Goal: Task Accomplishment & Management: Manage account settings

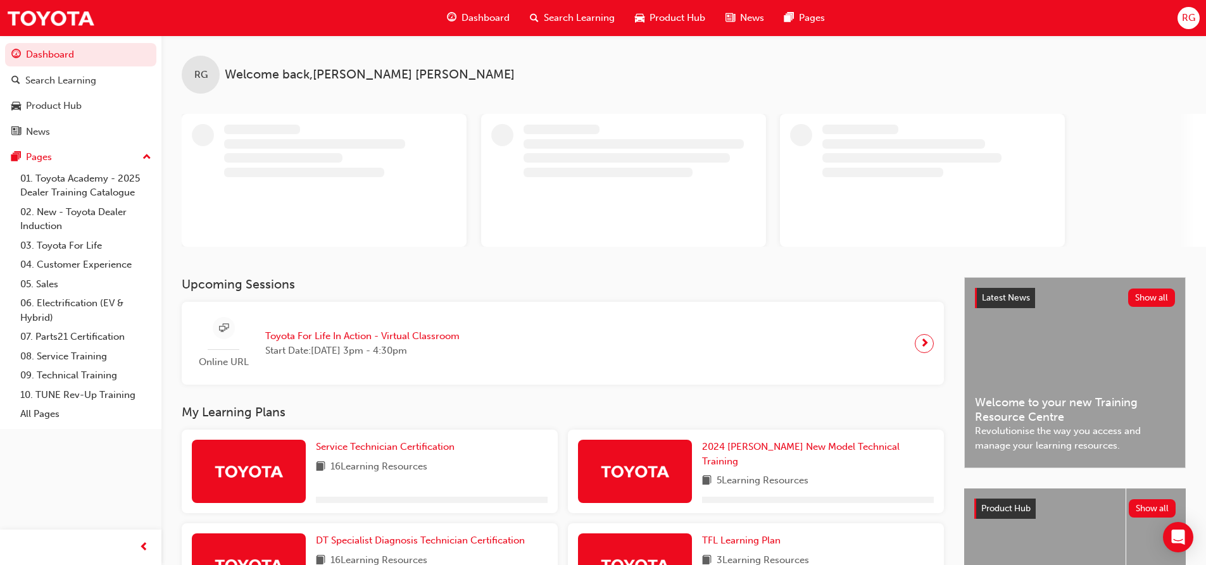
click at [1178, 15] on div "RG" at bounding box center [1188, 18] width 22 height 22
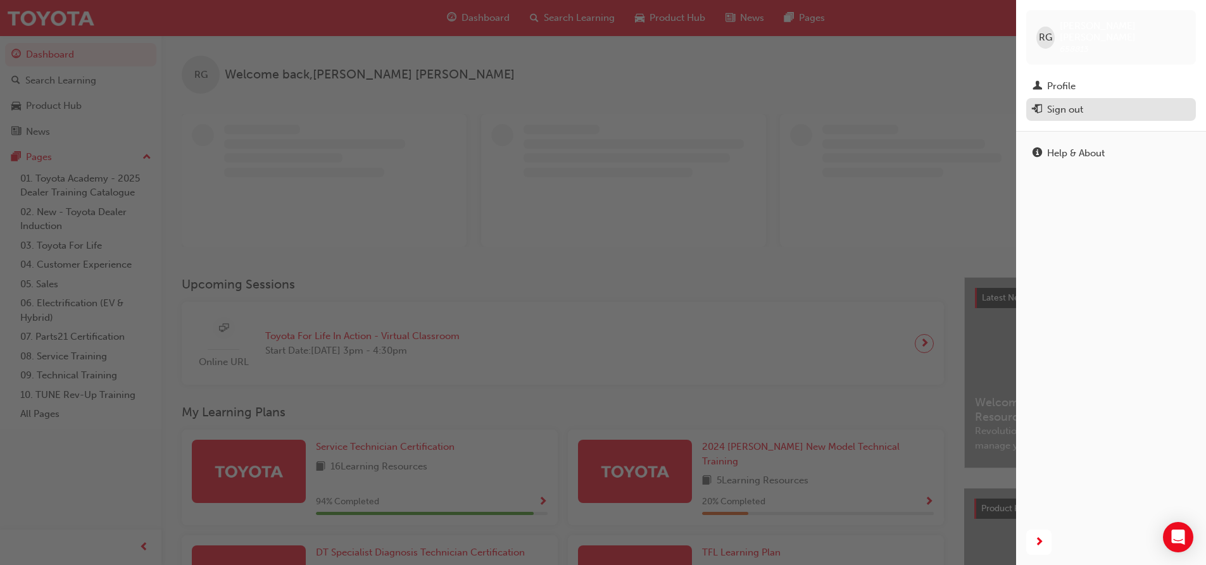
click at [1050, 104] on div "Sign out" at bounding box center [1065, 110] width 36 height 15
